Goal: Task Accomplishment & Management: Use online tool/utility

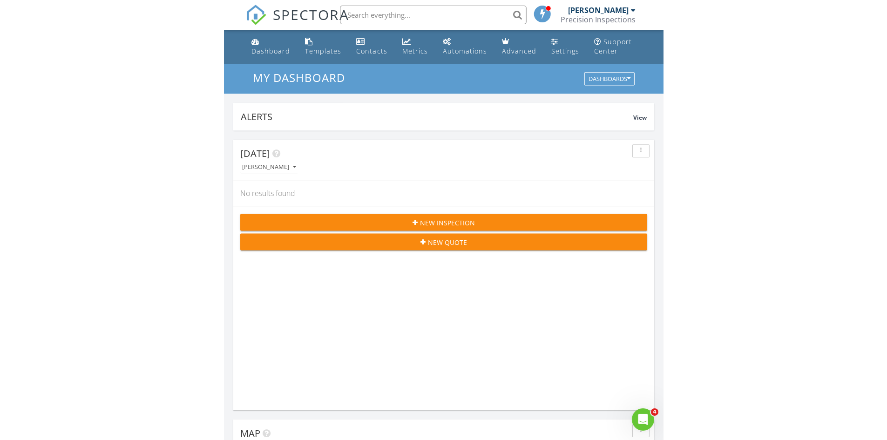
scroll to position [1607, 902]
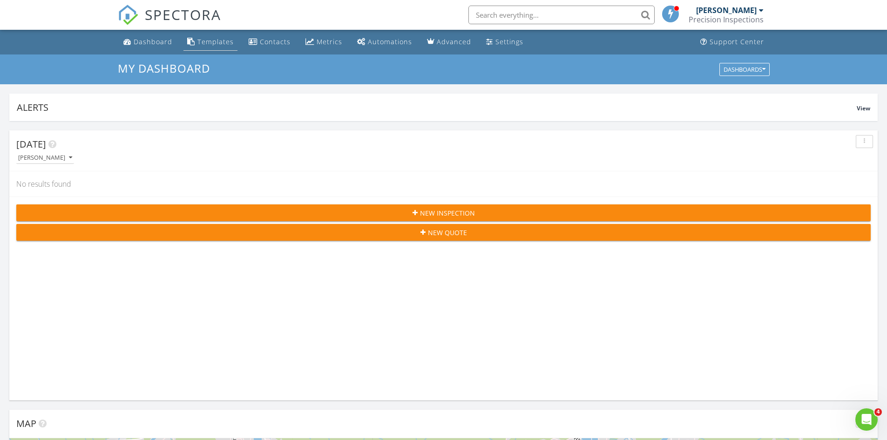
click at [216, 43] on div "Templates" at bounding box center [215, 41] width 36 height 9
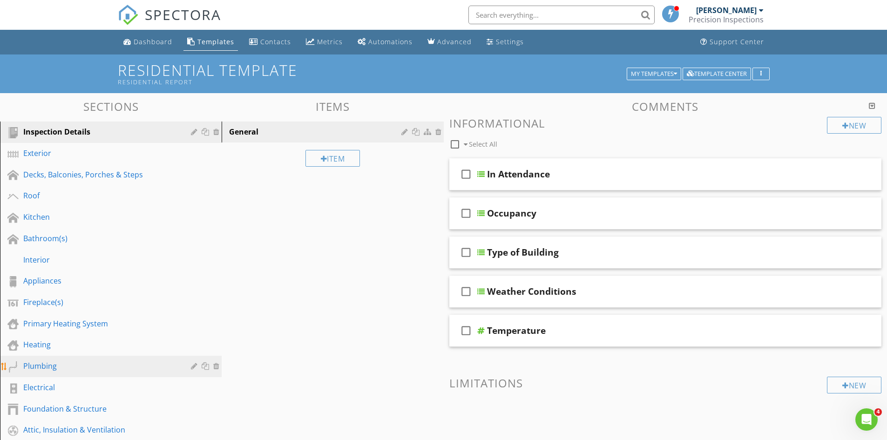
click at [35, 369] on div "Plumbing" at bounding box center [100, 365] width 154 height 11
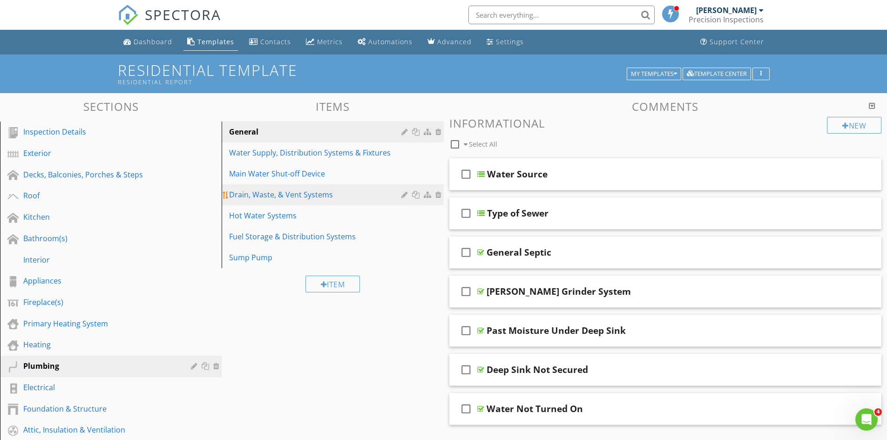
click at [264, 198] on div "Drain, Waste, & Vent Systems" at bounding box center [316, 194] width 175 height 11
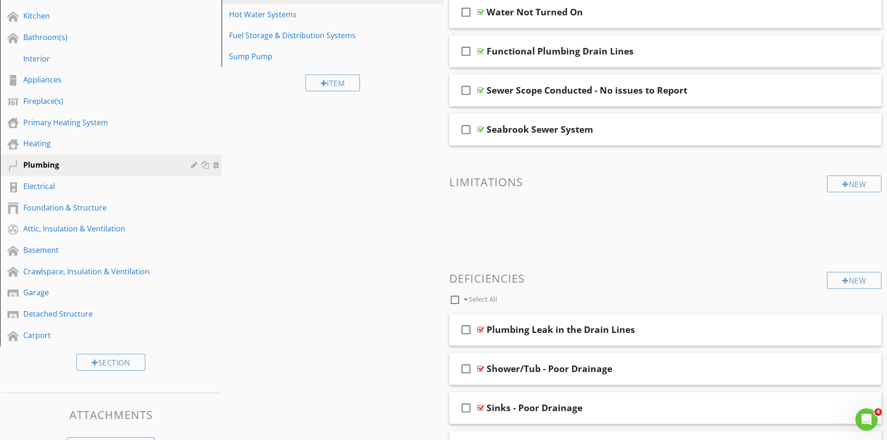
scroll to position [248, 0]
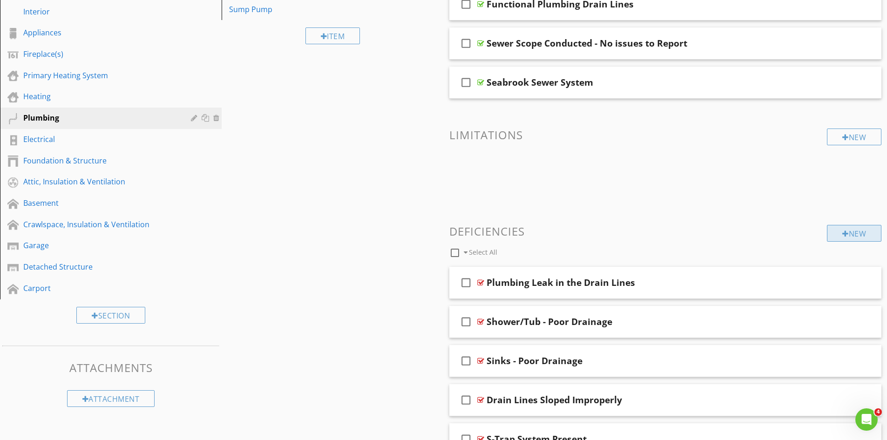
click at [843, 235] on div at bounding box center [846, 233] width 7 height 7
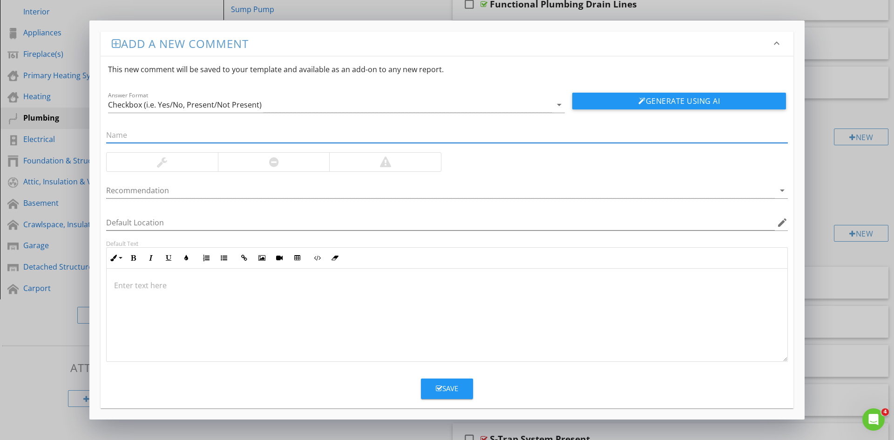
click at [153, 287] on p at bounding box center [447, 285] width 666 height 11
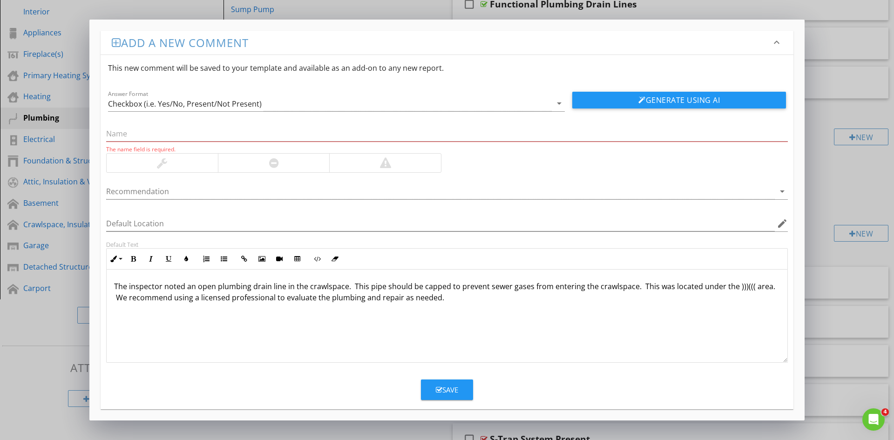
click at [160, 162] on div at bounding box center [162, 162] width 10 height 11
click at [167, 133] on input "text" at bounding box center [447, 133] width 682 height 15
paste input "Open Plumbing Pipe Found in the Crawlspace"
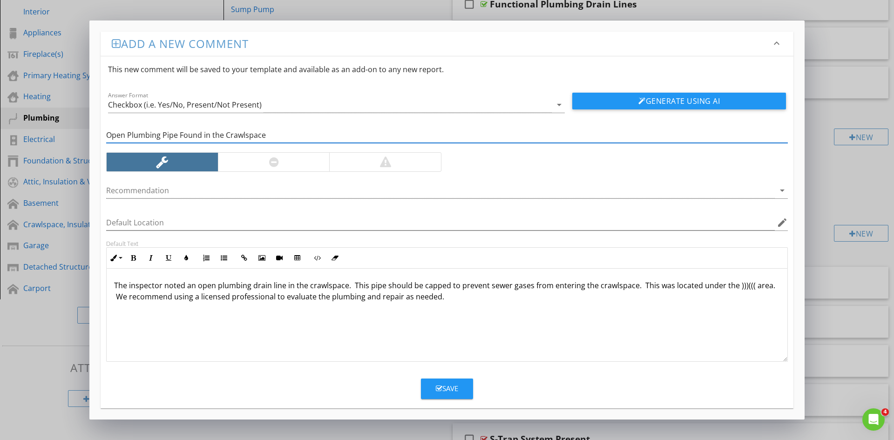
type input "Open Plumbing Pipe Found in the Crawlspace"
click at [449, 388] on div "Save" at bounding box center [447, 388] width 22 height 11
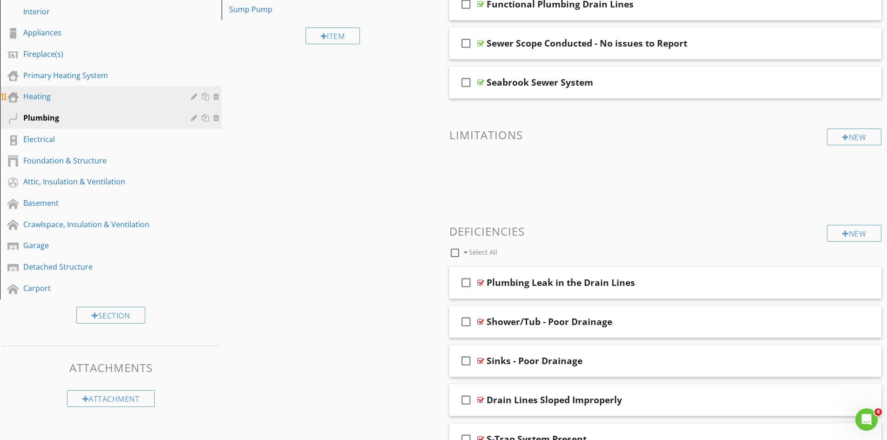
click at [34, 97] on div "Heating" at bounding box center [100, 96] width 154 height 11
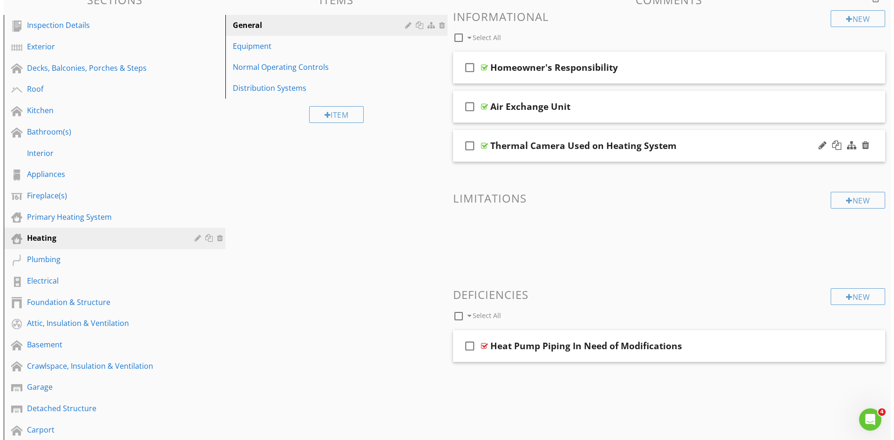
scroll to position [231, 0]
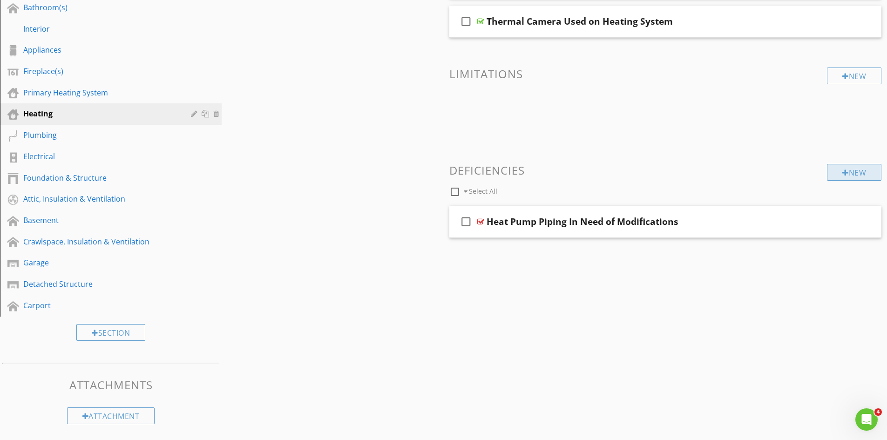
click at [838, 170] on div "New" at bounding box center [854, 172] width 54 height 17
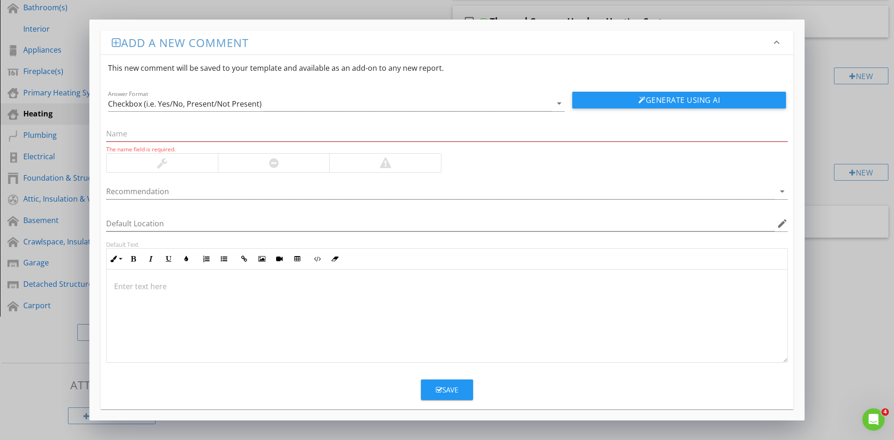
click at [154, 285] on p at bounding box center [447, 286] width 666 height 11
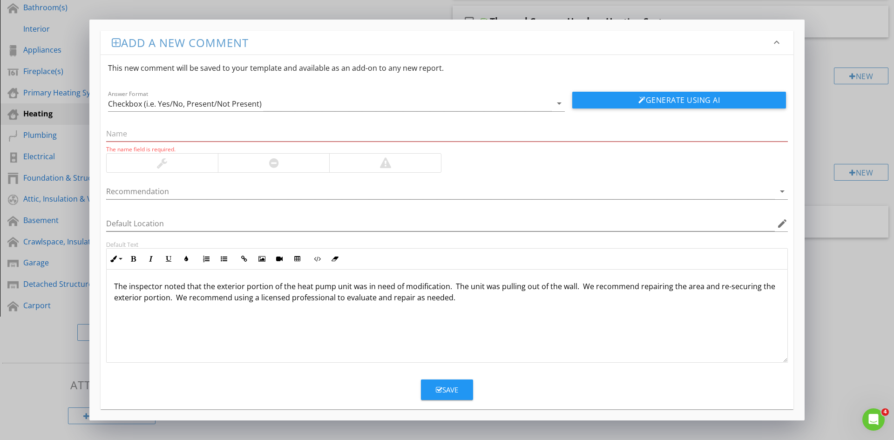
click at [274, 165] on div at bounding box center [274, 162] width 10 height 11
click at [225, 135] on input "text" at bounding box center [447, 133] width 682 height 15
paste input "Exterior Heat Pump Unit Coming Loose"
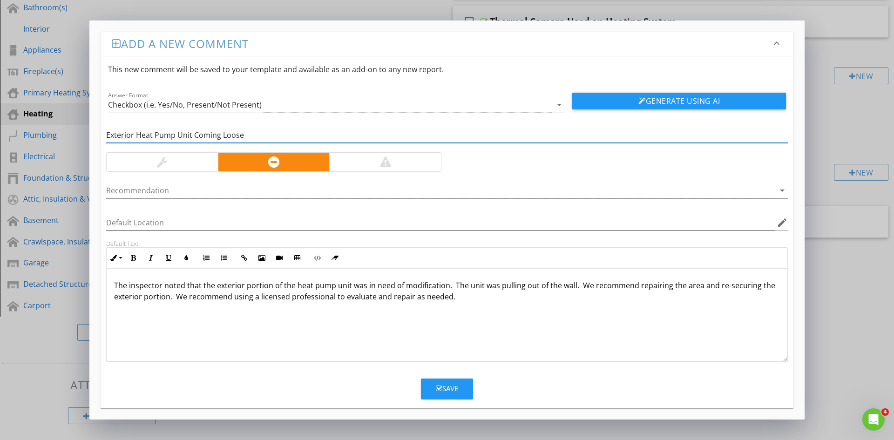
type input "Exterior Heat Pump Unit Coming Loose"
click at [448, 392] on div "Save" at bounding box center [447, 388] width 22 height 11
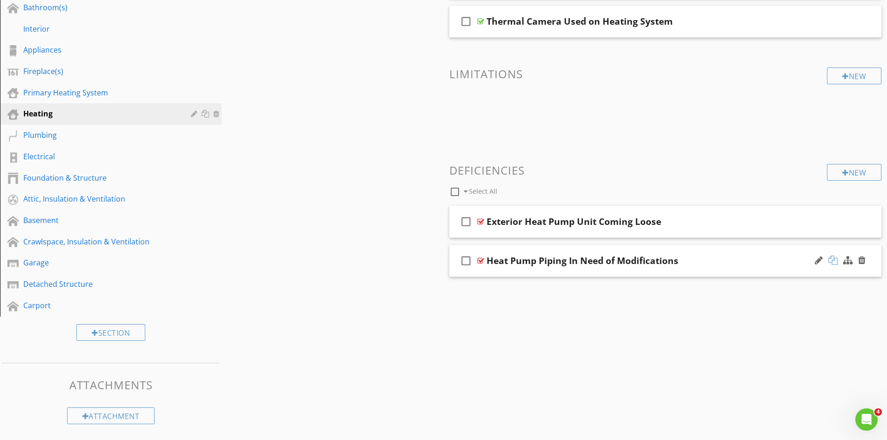
click at [829, 261] on div at bounding box center [833, 260] width 9 height 9
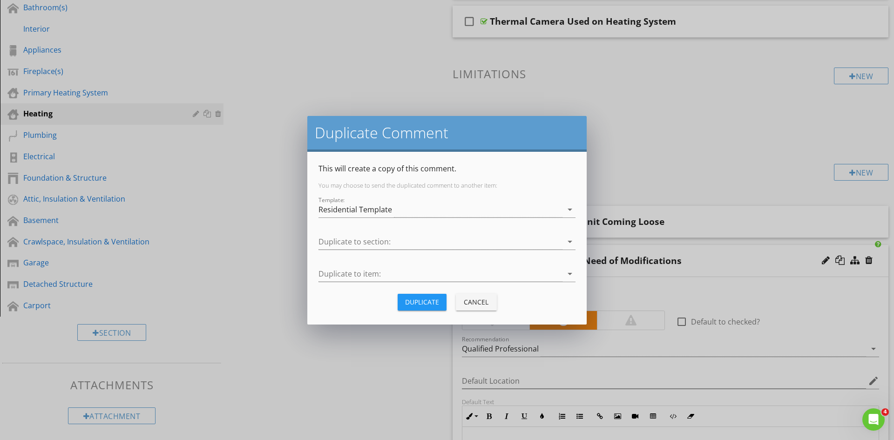
click at [470, 307] on button "Cancel" at bounding box center [476, 302] width 41 height 17
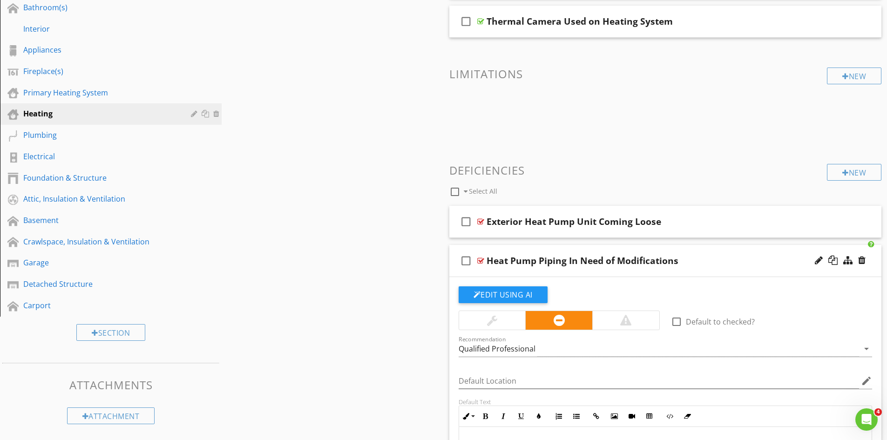
click at [720, 249] on div "check_box_outline_blank Heat Pump Piping In Need of Modifications" at bounding box center [665, 261] width 433 height 32
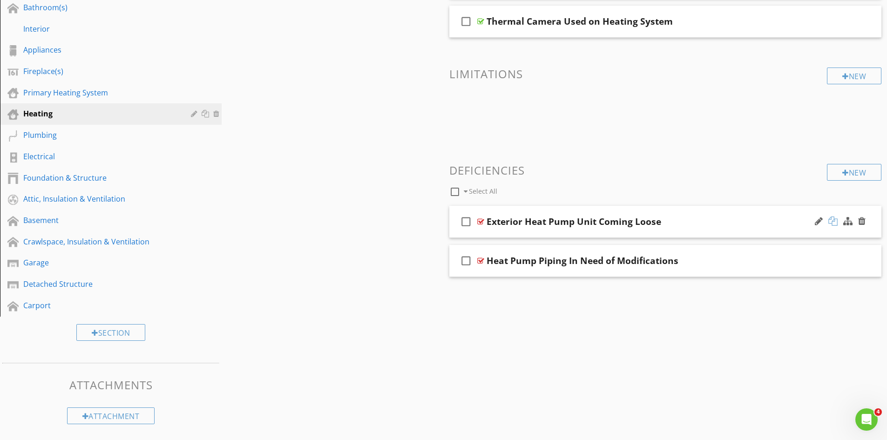
click at [833, 220] on div at bounding box center [833, 221] width 9 height 9
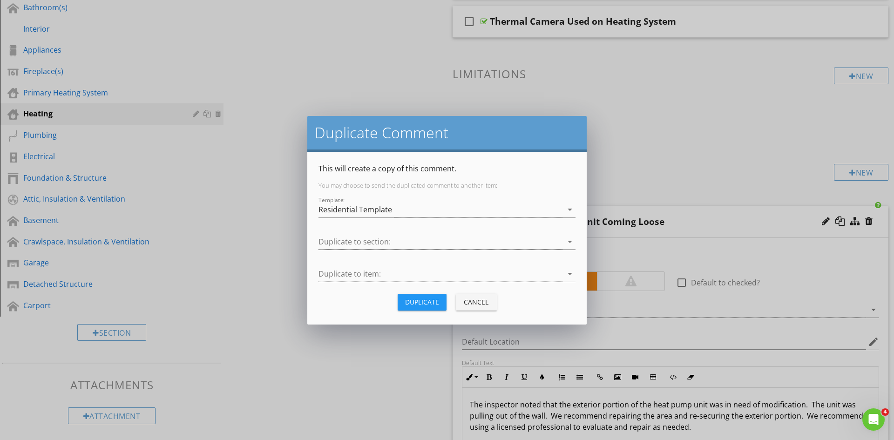
click at [409, 238] on div at bounding box center [441, 241] width 244 height 15
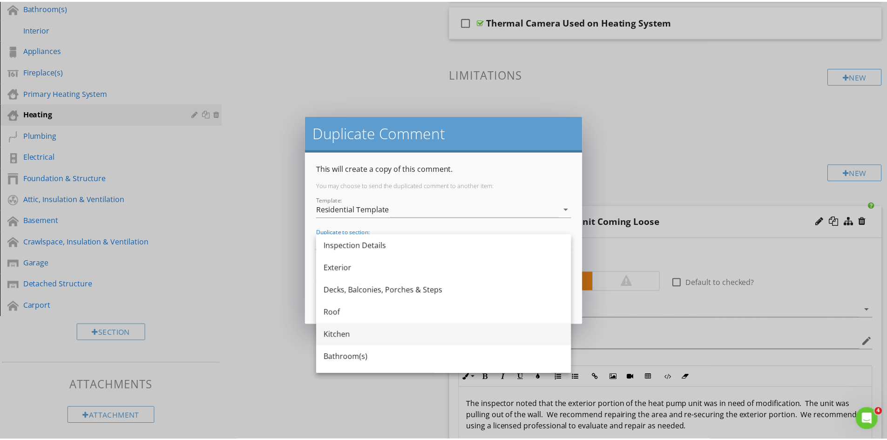
scroll to position [124, 0]
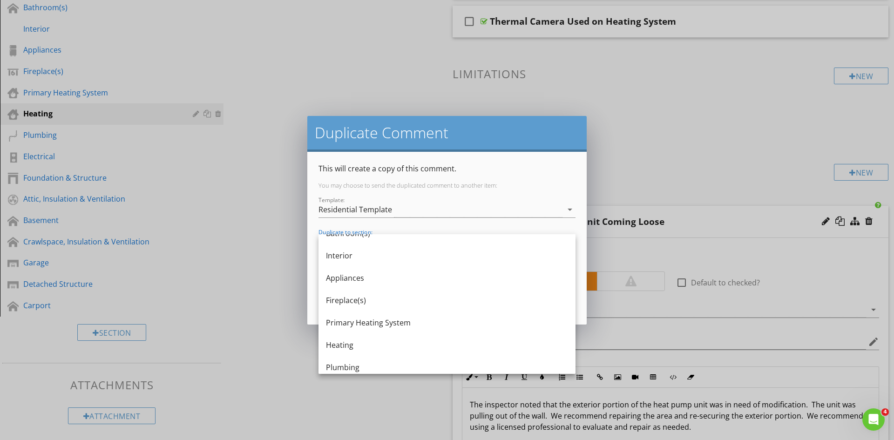
click at [386, 324] on div "Primary Heating System" at bounding box center [447, 322] width 242 height 11
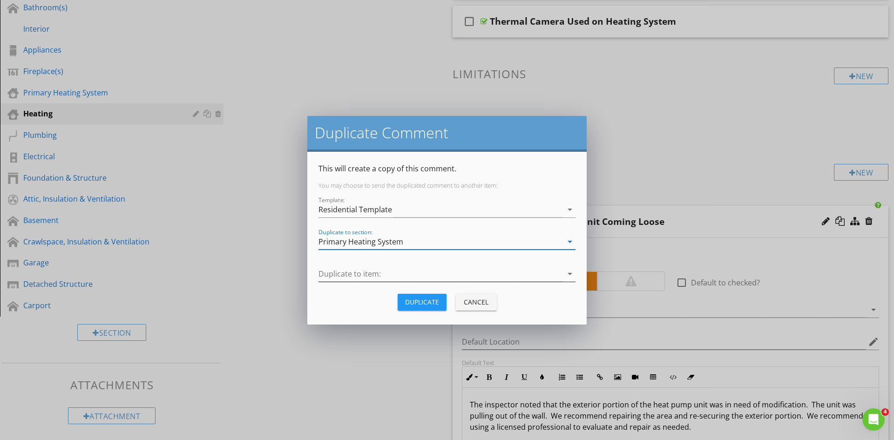
click at [410, 277] on div at bounding box center [441, 273] width 244 height 15
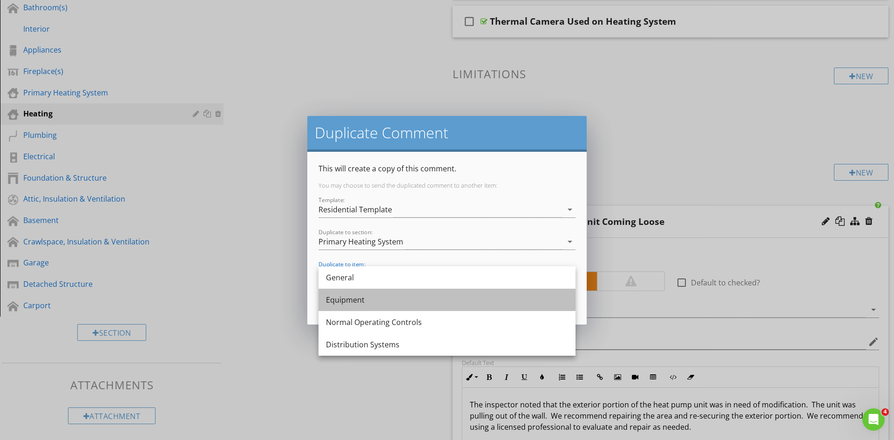
click at [353, 299] on div "Equipment" at bounding box center [447, 299] width 242 height 11
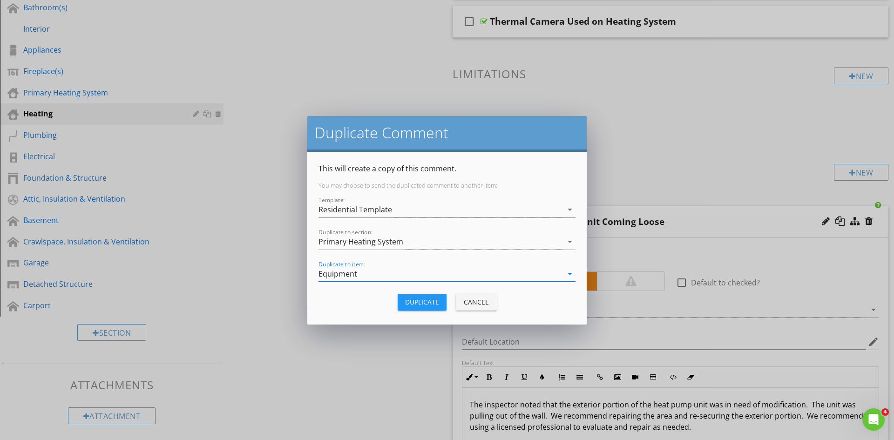
click at [420, 303] on div "Duplicate" at bounding box center [422, 302] width 34 height 10
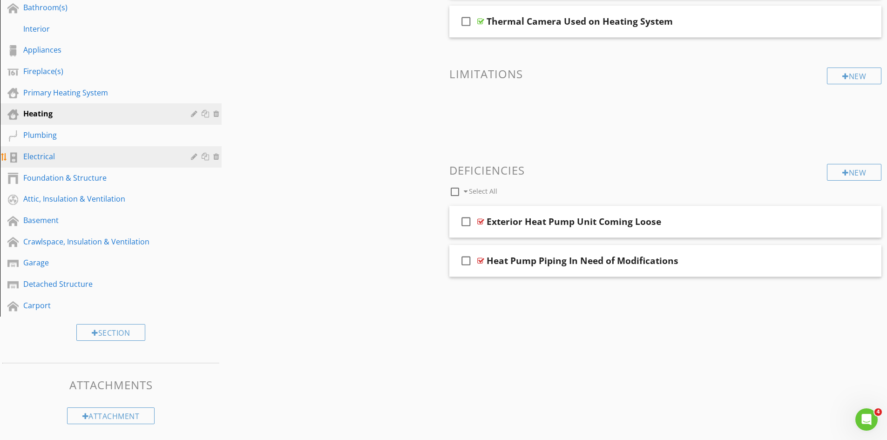
click at [48, 155] on div "Electrical" at bounding box center [100, 156] width 154 height 11
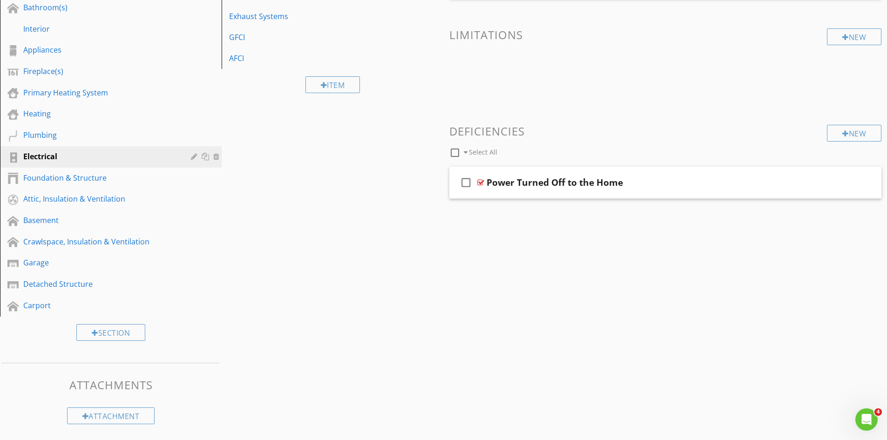
scroll to position [107, 0]
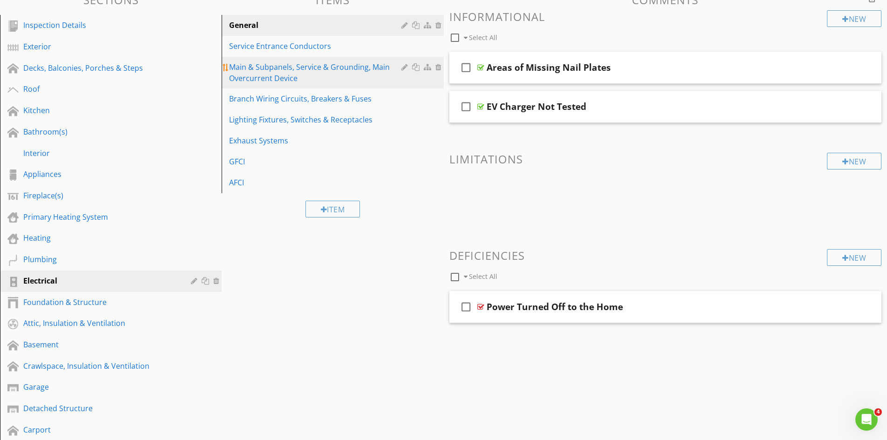
click at [313, 72] on div "Main & Subpanels, Service & Grounding, Main Overcurrent Device" at bounding box center [316, 72] width 175 height 22
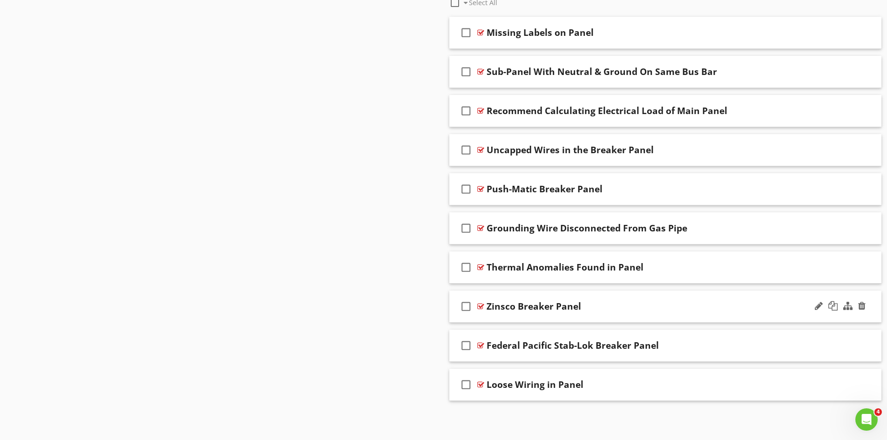
scroll to position [538, 0]
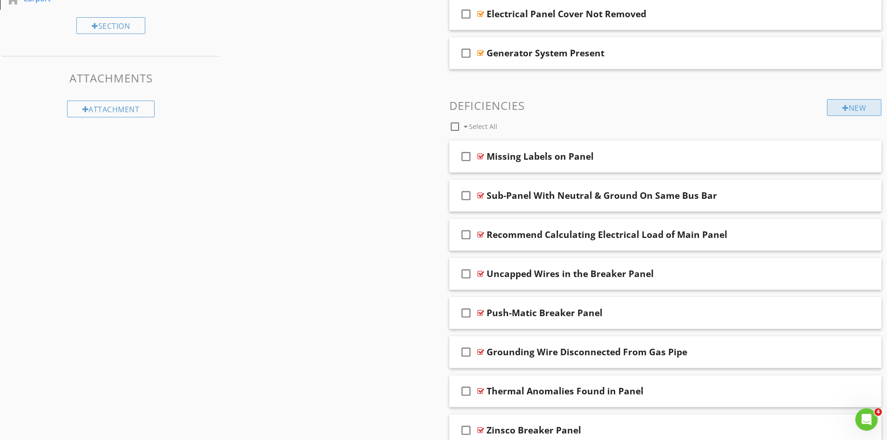
click at [835, 107] on div "New" at bounding box center [854, 107] width 54 height 17
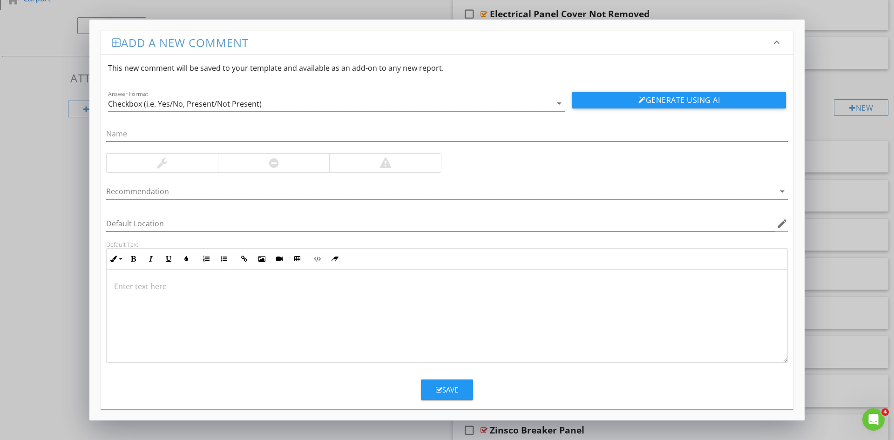
click at [146, 285] on p at bounding box center [447, 286] width 666 height 11
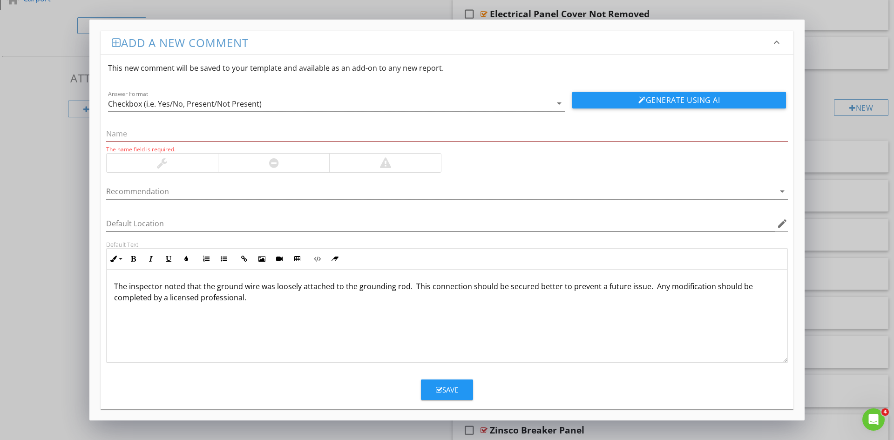
click at [273, 162] on div at bounding box center [274, 162] width 10 height 11
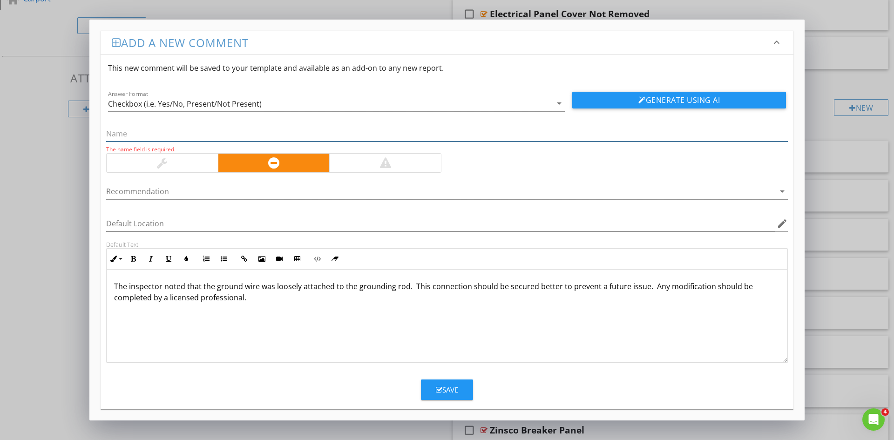
click at [240, 134] on input "text" at bounding box center [447, 133] width 682 height 15
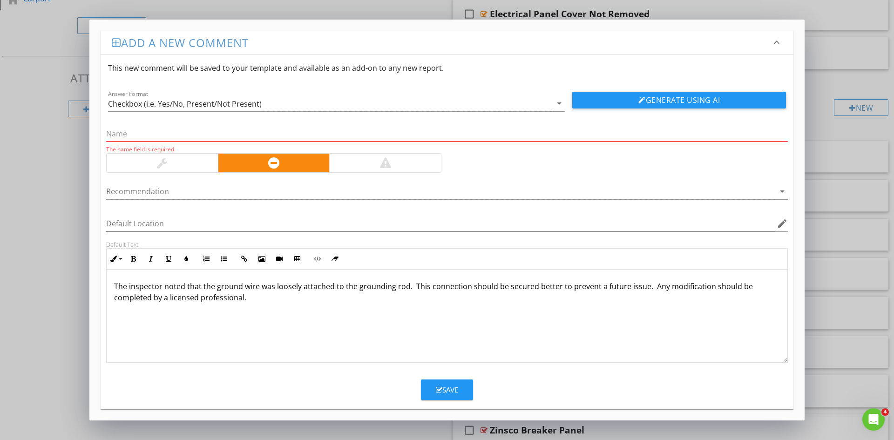
paste input "Loose Ground Connection at Grounding Rod"
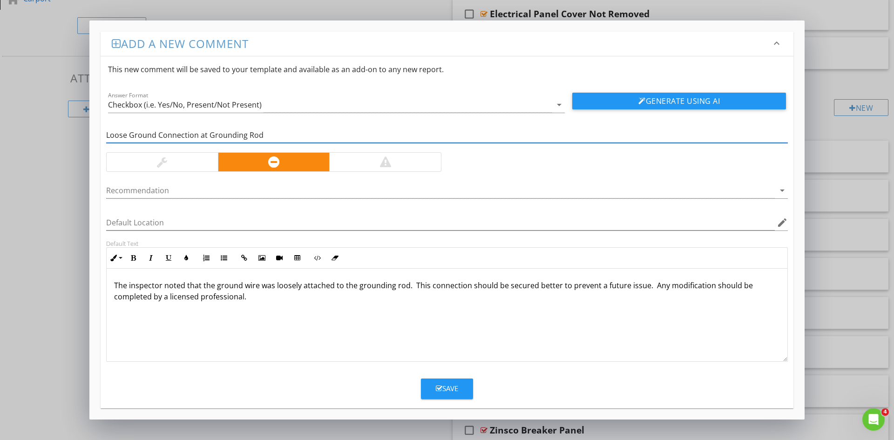
type input "Loose Ground Connection at Grounding Rod"
click at [447, 392] on div "Save" at bounding box center [447, 388] width 22 height 11
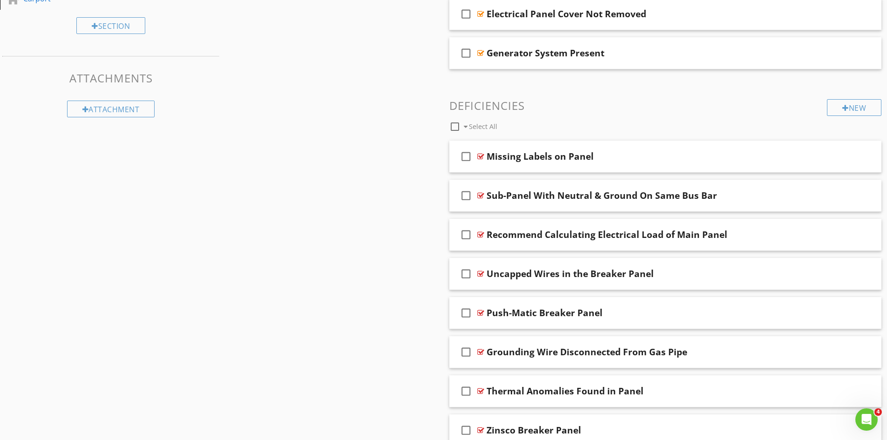
scroll to position [414, 0]
